Goal: Check status: Check status

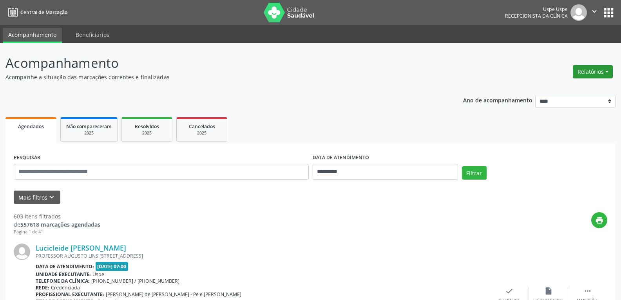
click at [591, 71] on button "Relatórios" at bounding box center [593, 71] width 40 height 13
click at [547, 91] on link "Agendamentos" at bounding box center [571, 88] width 84 height 11
select select "*"
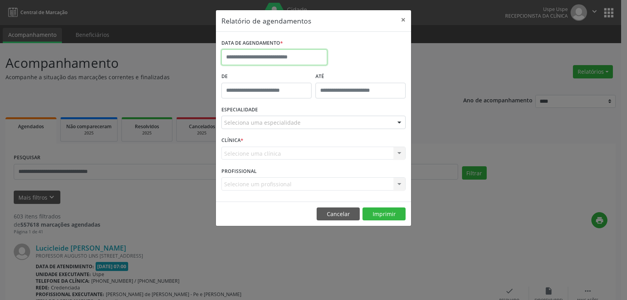
click at [279, 58] on input "text" at bounding box center [275, 57] width 106 height 16
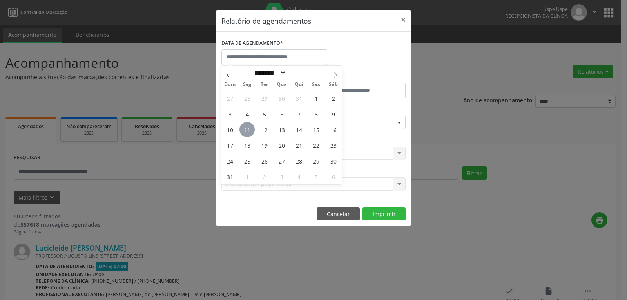
click at [251, 129] on span "11" at bounding box center [247, 129] width 15 height 15
type input "**********"
click at [251, 129] on span "11" at bounding box center [247, 129] width 15 height 15
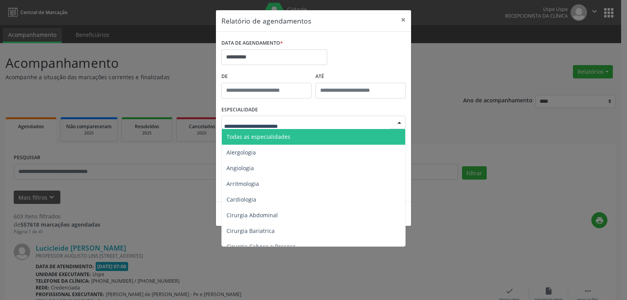
click at [257, 140] on span "Todas as especialidades" at bounding box center [259, 136] width 64 height 7
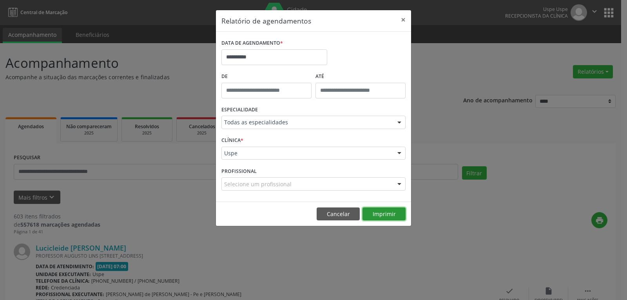
click at [386, 215] on button "Imprimir" at bounding box center [384, 213] width 43 height 13
